Goal: Task Accomplishment & Management: Use online tool/utility

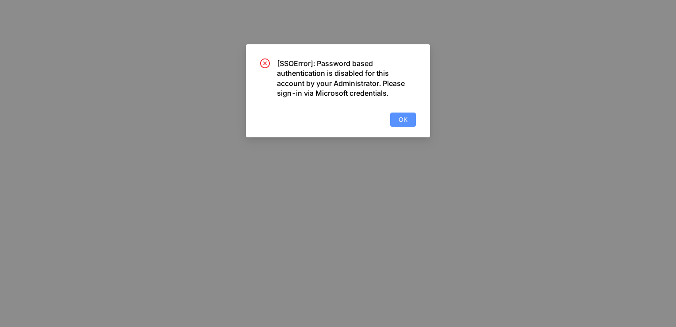
click at [398, 118] on button "OK" at bounding box center [403, 119] width 26 height 14
